Goal: Information Seeking & Learning: Learn about a topic

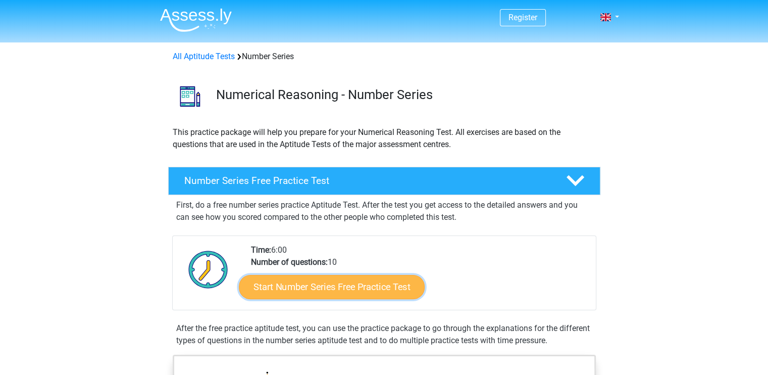
click at [319, 289] on link "Start Number Series Free Practice Test" at bounding box center [332, 286] width 186 height 24
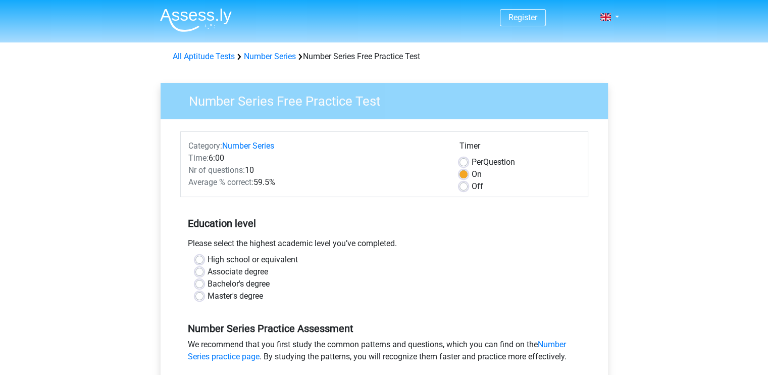
click at [251, 286] on label "Bachelor's degree" at bounding box center [239, 284] width 62 height 12
click at [204, 286] on input "Bachelor's degree" at bounding box center [199, 283] width 8 height 10
radio input "true"
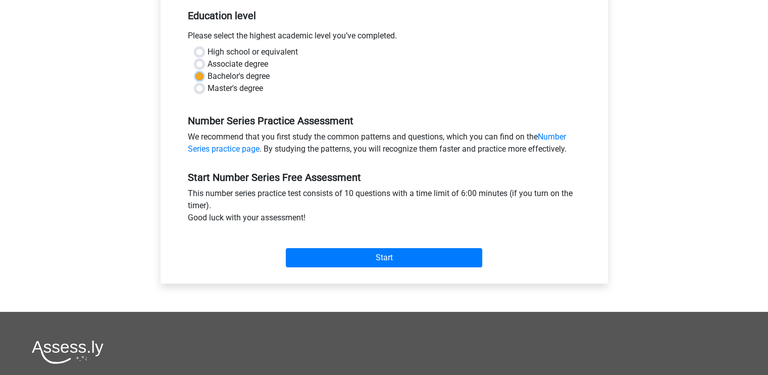
scroll to position [206, 0]
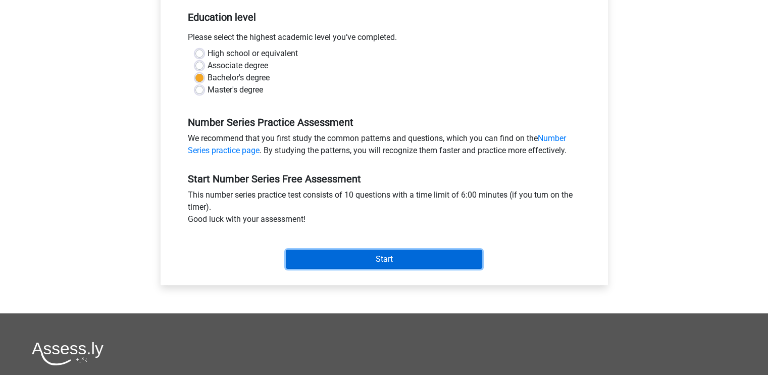
click at [361, 252] on input "Start" at bounding box center [384, 259] width 197 height 19
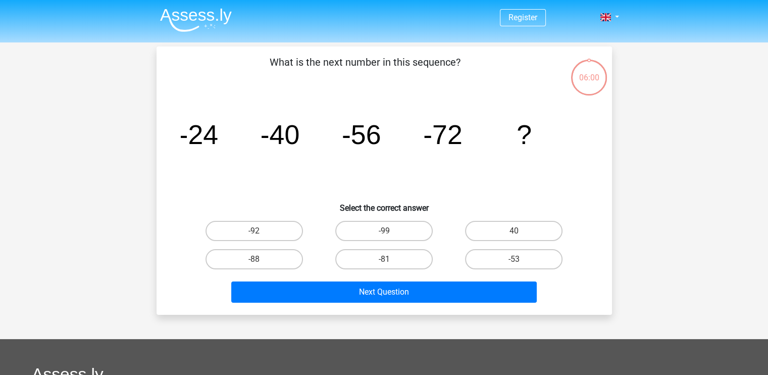
scroll to position [7, 0]
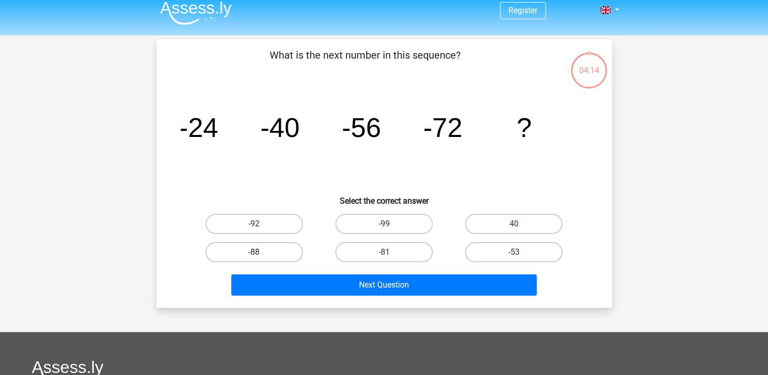
click at [264, 246] on label "-88" at bounding box center [254, 252] width 97 height 20
click at [261, 252] on input "-88" at bounding box center [257, 255] width 7 height 7
radio input "true"
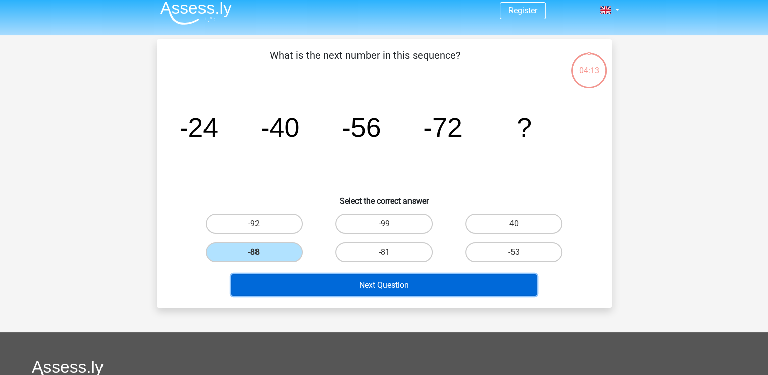
click at [295, 286] on button "Next Question" at bounding box center [384, 284] width 306 height 21
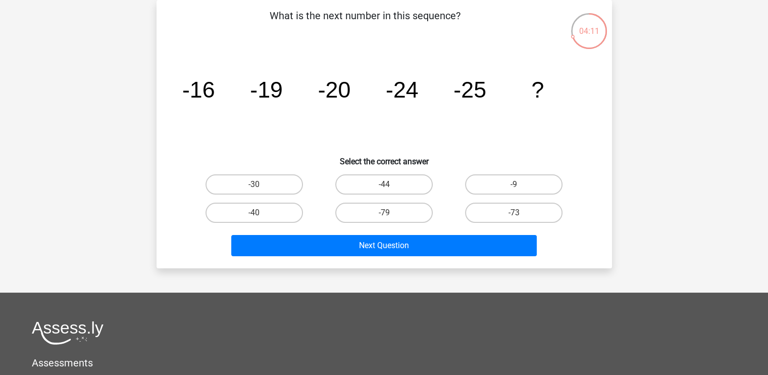
scroll to position [41, 0]
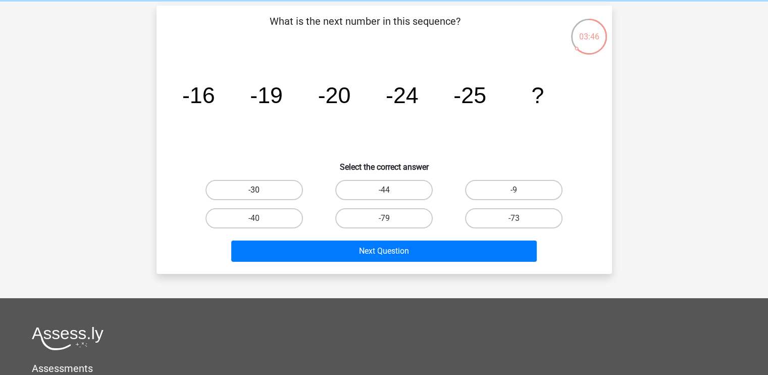
click at [289, 187] on label "-30" at bounding box center [254, 190] width 97 height 20
click at [261, 190] on input "-30" at bounding box center [257, 193] width 7 height 7
radio input "true"
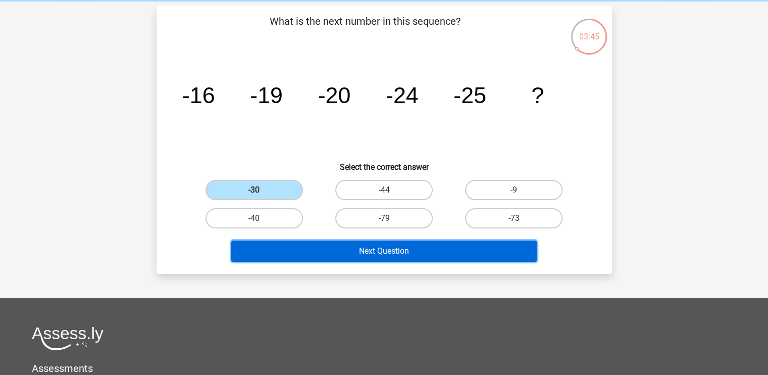
click at [333, 240] on button "Next Question" at bounding box center [384, 250] width 306 height 21
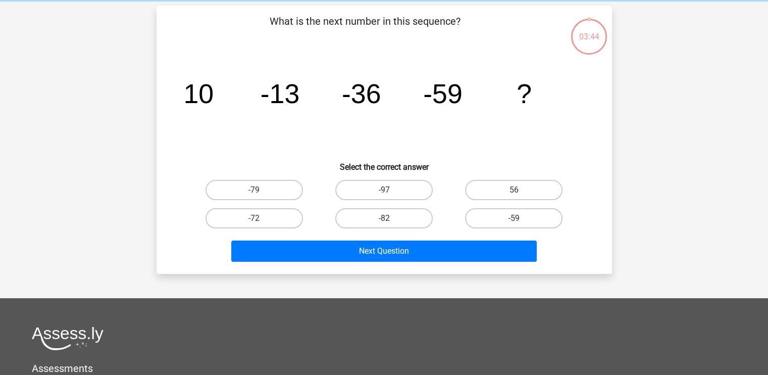
scroll to position [46, 0]
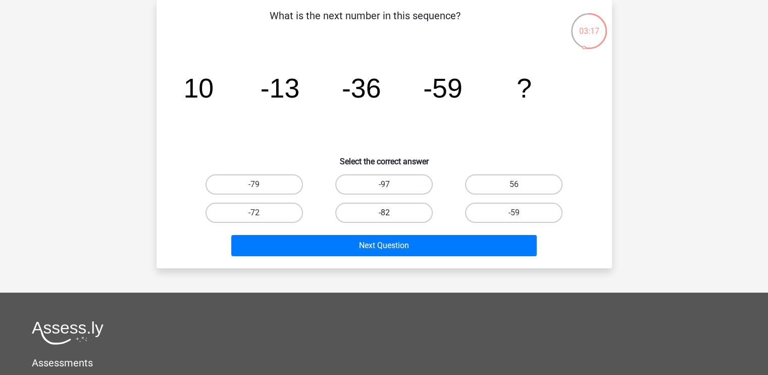
click at [380, 215] on label "-82" at bounding box center [383, 213] width 97 height 20
click at [384, 215] on input "-82" at bounding box center [387, 216] width 7 height 7
radio input "true"
click at [366, 233] on div "Next Question" at bounding box center [384, 243] width 423 height 33
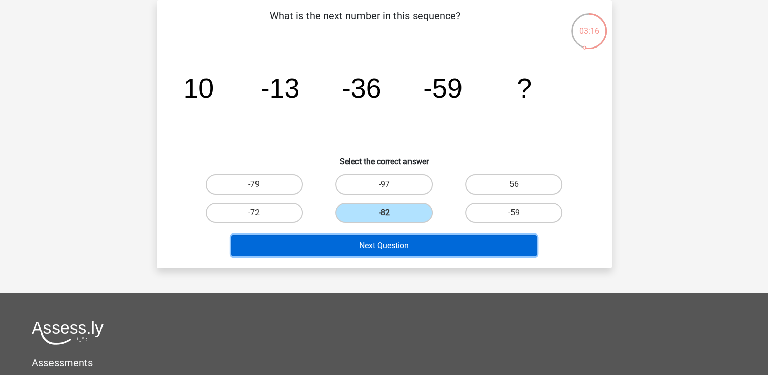
click at [358, 242] on button "Next Question" at bounding box center [384, 245] width 306 height 21
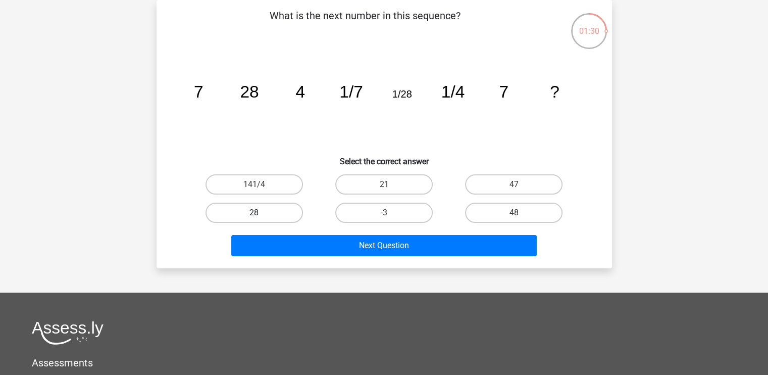
click at [283, 214] on label "28" at bounding box center [254, 213] width 97 height 20
click at [261, 214] on input "28" at bounding box center [257, 216] width 7 height 7
radio input "true"
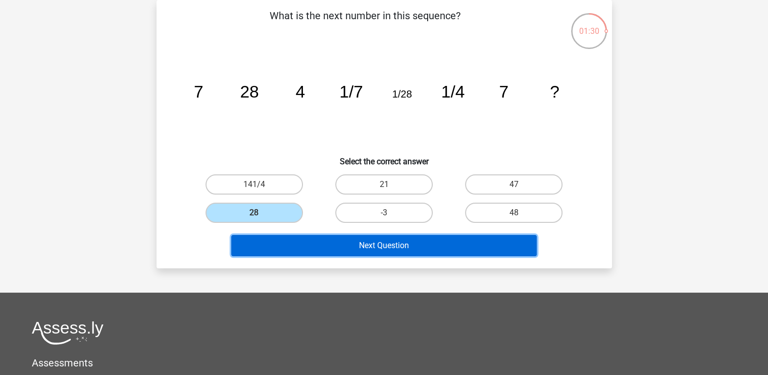
click at [297, 241] on button "Next Question" at bounding box center [384, 245] width 306 height 21
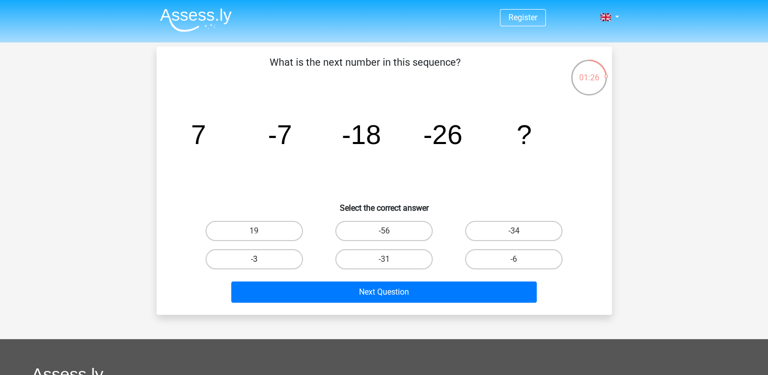
scroll to position [0, 0]
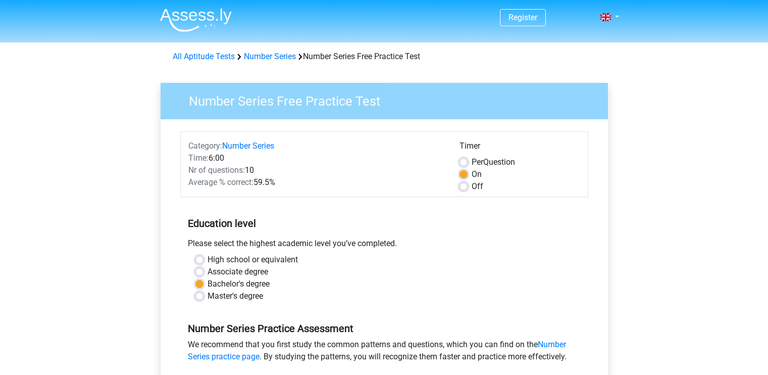
scroll to position [206, 0]
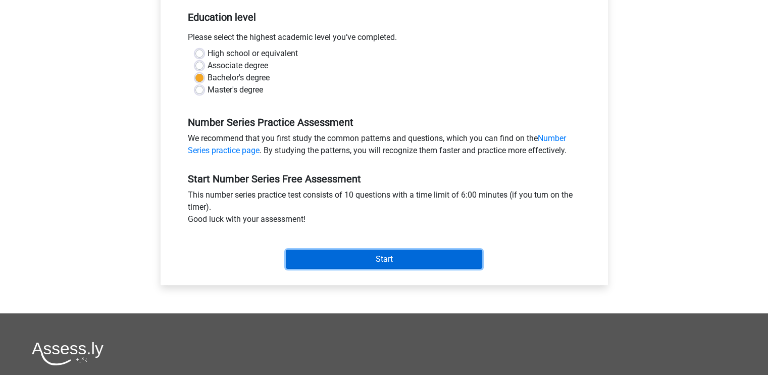
click at [341, 260] on input "Start" at bounding box center [384, 259] width 197 height 19
